Goal: Information Seeking & Learning: Compare options

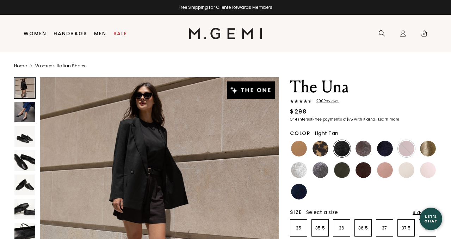
click at [298, 150] on img at bounding box center [299, 149] width 16 height 16
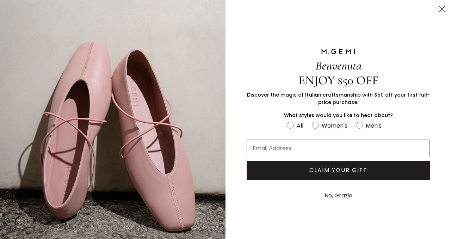
click at [445, 10] on circle "Close dialog" at bounding box center [442, 9] width 12 height 12
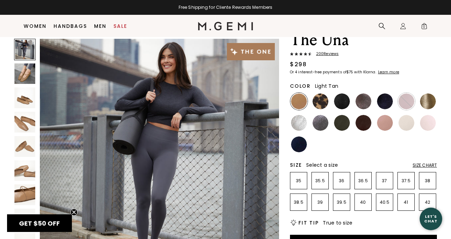
scroll to position [27, 0]
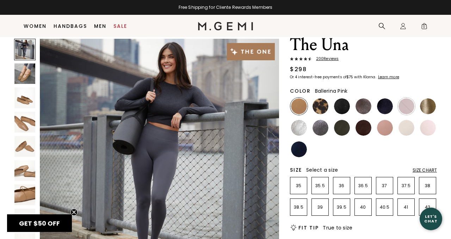
click at [432, 127] on img at bounding box center [428, 128] width 16 height 16
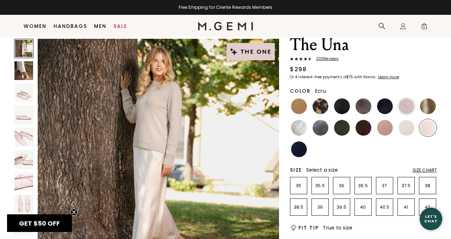
click at [399, 130] on img at bounding box center [407, 128] width 16 height 16
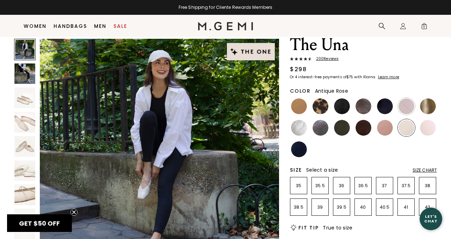
click at [379, 129] on img at bounding box center [385, 128] width 16 height 16
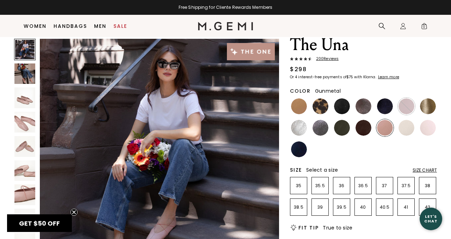
click at [320, 128] on img at bounding box center [321, 128] width 16 height 16
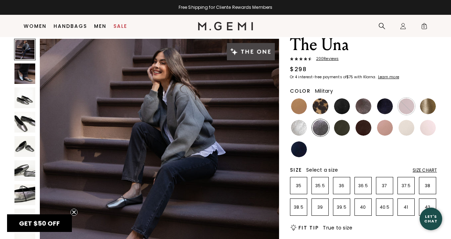
click at [345, 127] on img at bounding box center [342, 128] width 16 height 16
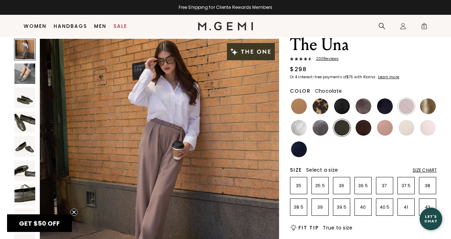
click at [363, 129] on img at bounding box center [364, 128] width 16 height 16
